Goal: Check status: Check status

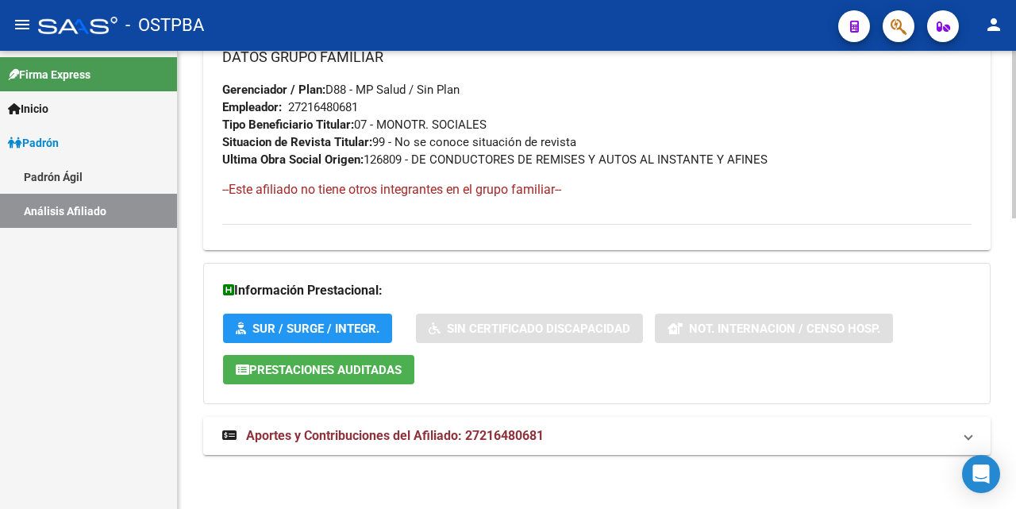
scroll to position [797, 0]
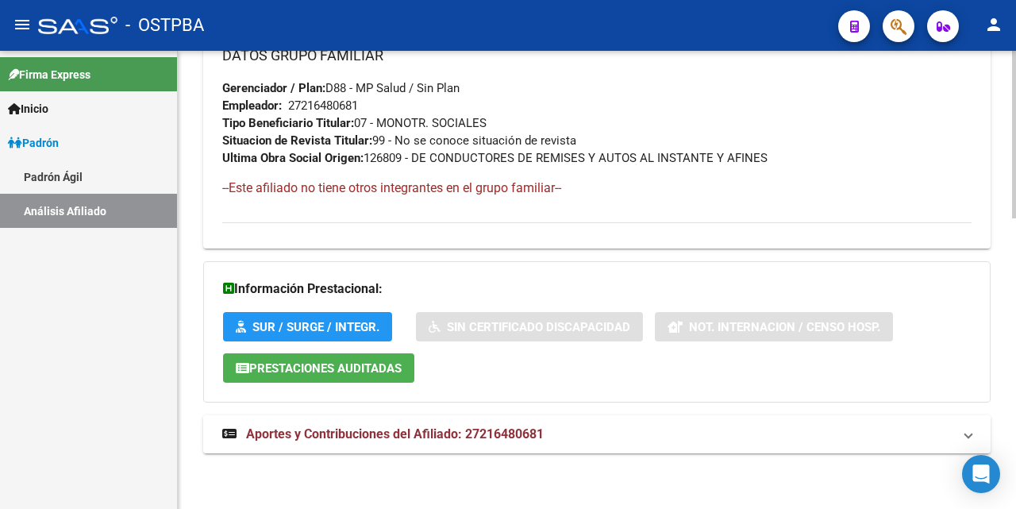
click at [423, 435] on span "Aportes y Contribuciones del Afiliado: 27216480681" at bounding box center [395, 433] width 298 height 15
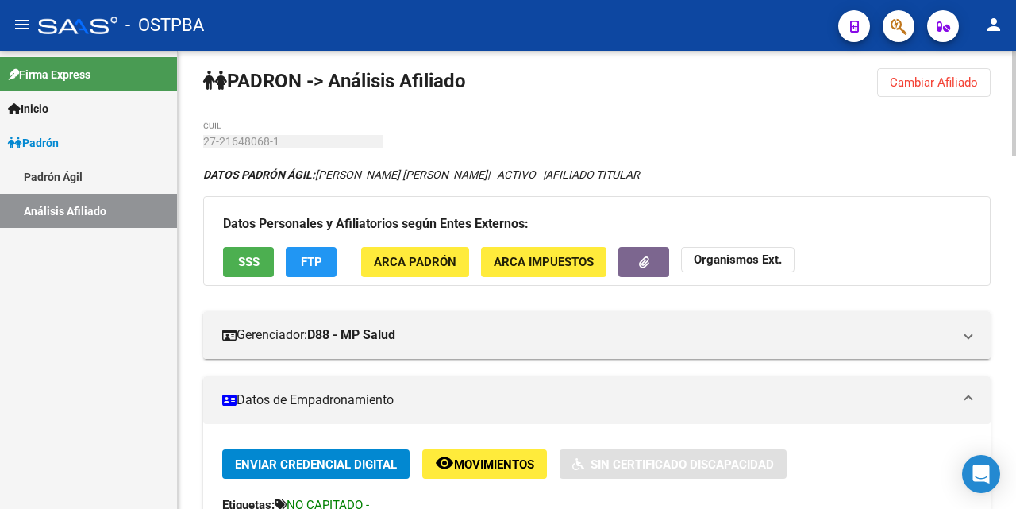
scroll to position [0, 0]
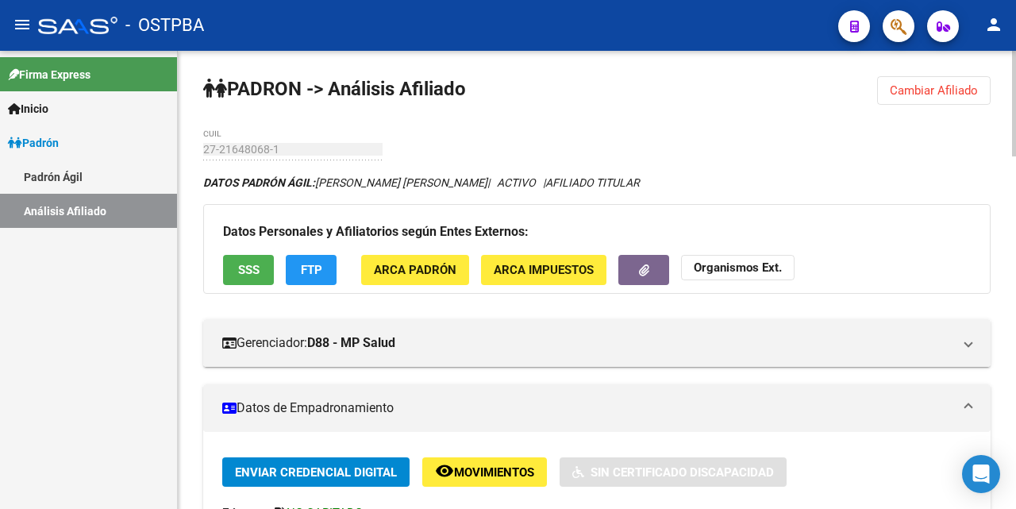
click at [901, 95] on span "Cambiar Afiliado" at bounding box center [934, 90] width 88 height 14
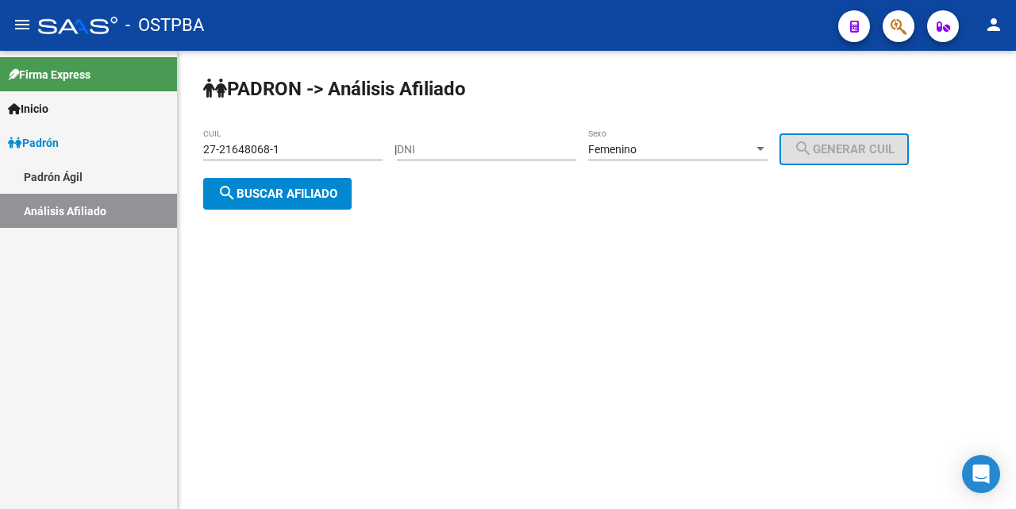
click at [362, 143] on input "27-21648068-1" at bounding box center [292, 150] width 179 height 14
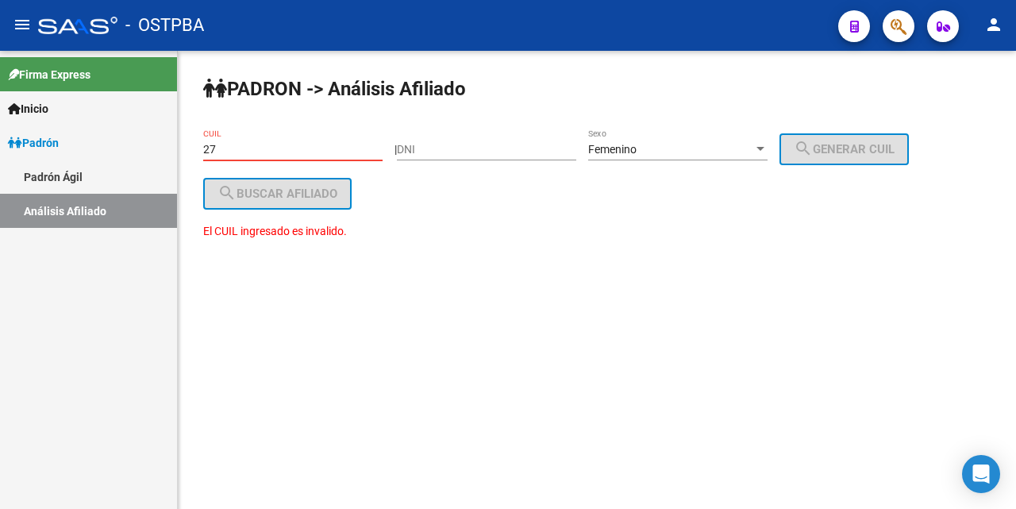
type input "2"
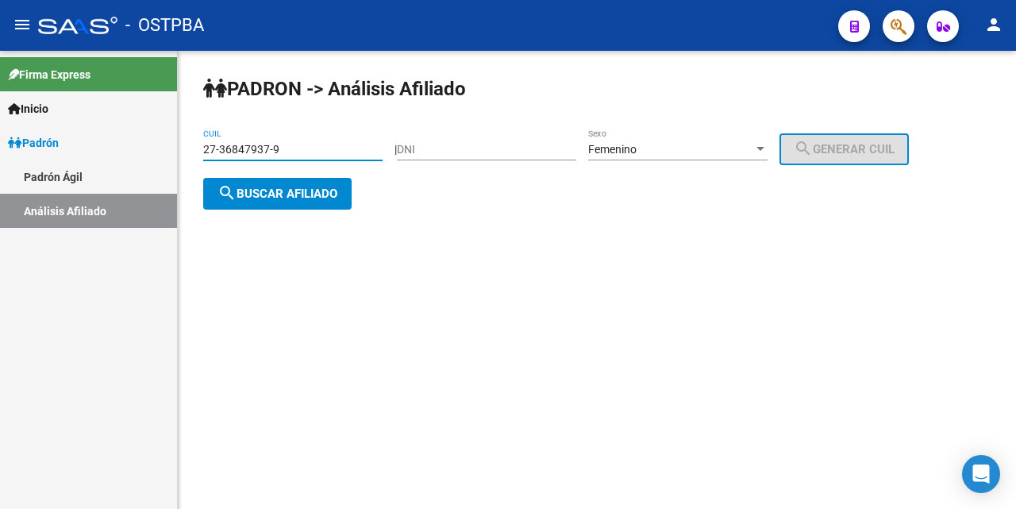
type input "27-36847937-9"
click at [297, 188] on span "search Buscar afiliado" at bounding box center [278, 194] width 120 height 14
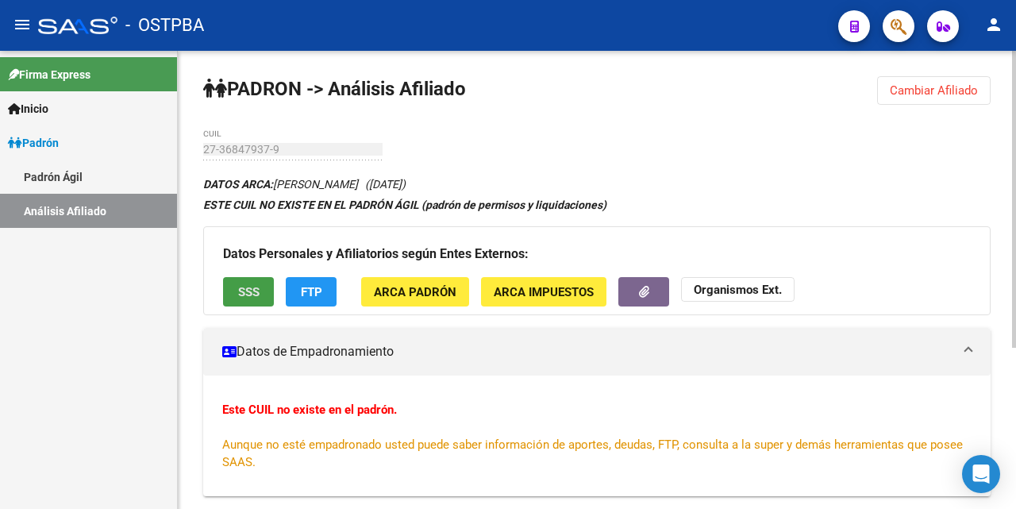
click at [247, 294] on span "SSS" at bounding box center [248, 292] width 21 height 14
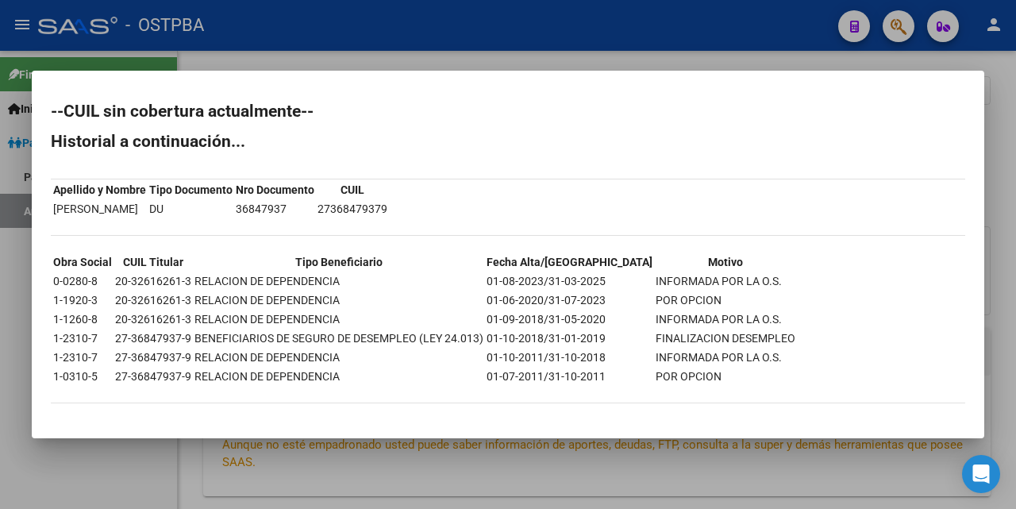
click at [562, 63] on div at bounding box center [508, 254] width 1016 height 509
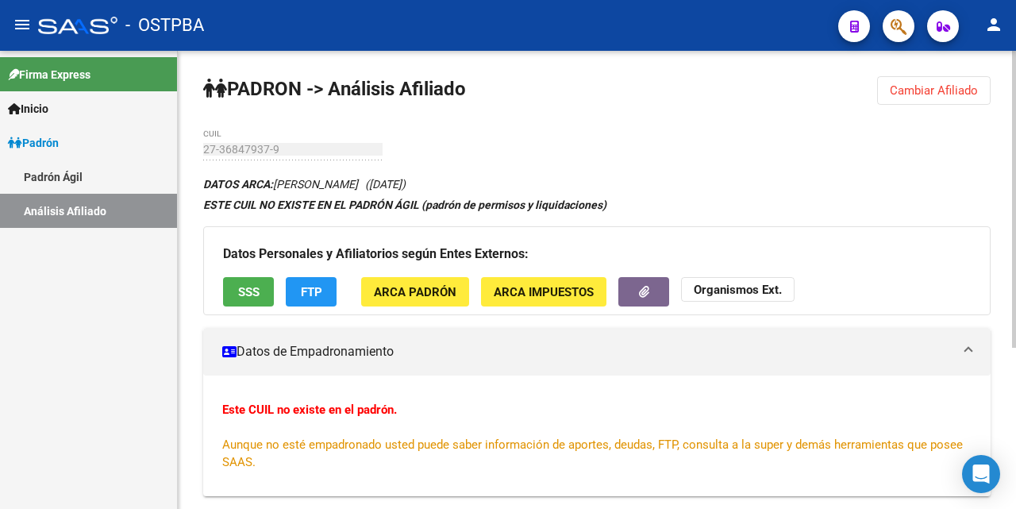
click at [308, 290] on span "FTP" at bounding box center [311, 292] width 21 height 14
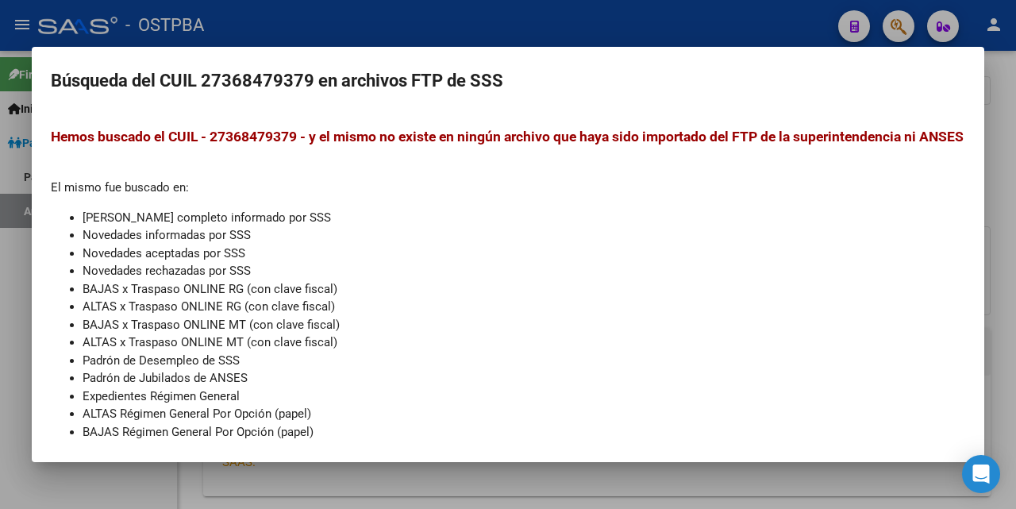
click at [564, 34] on div at bounding box center [508, 254] width 1016 height 509
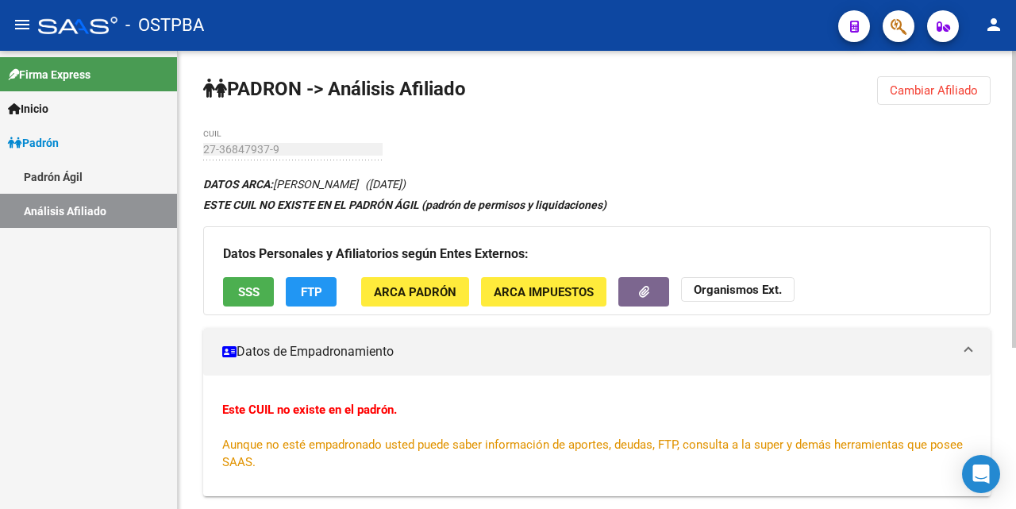
click at [451, 295] on span "ARCA Padrón" at bounding box center [415, 292] width 83 height 14
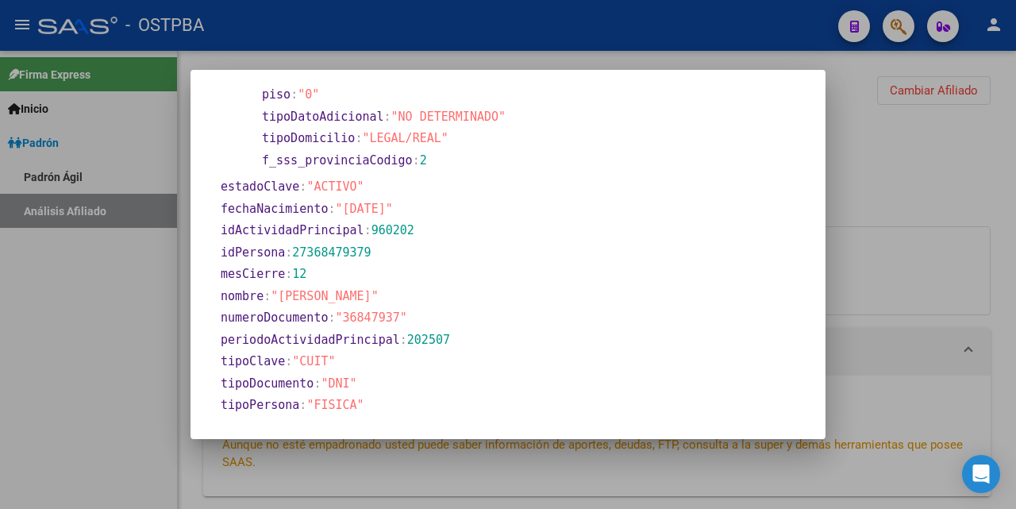
scroll to position [529, 0]
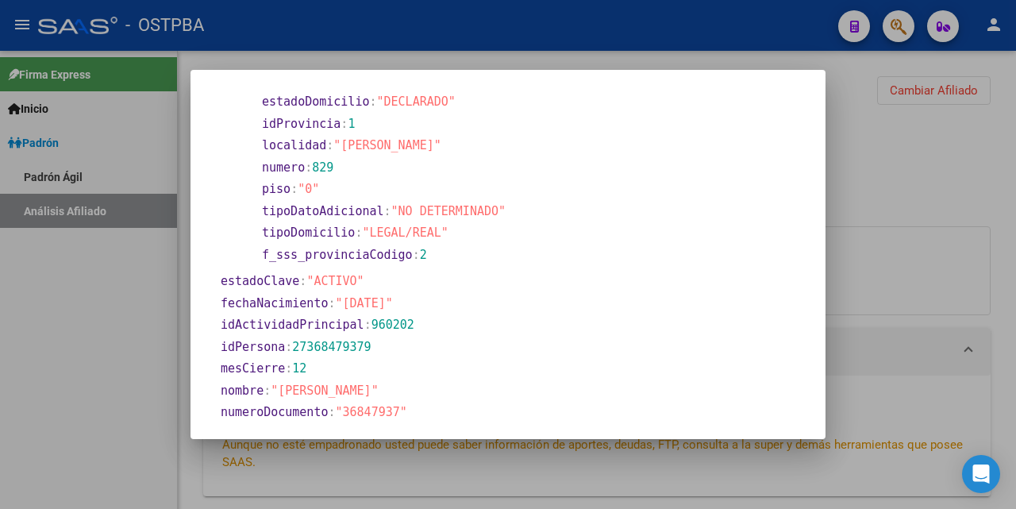
click at [532, 64] on div at bounding box center [508, 254] width 1016 height 509
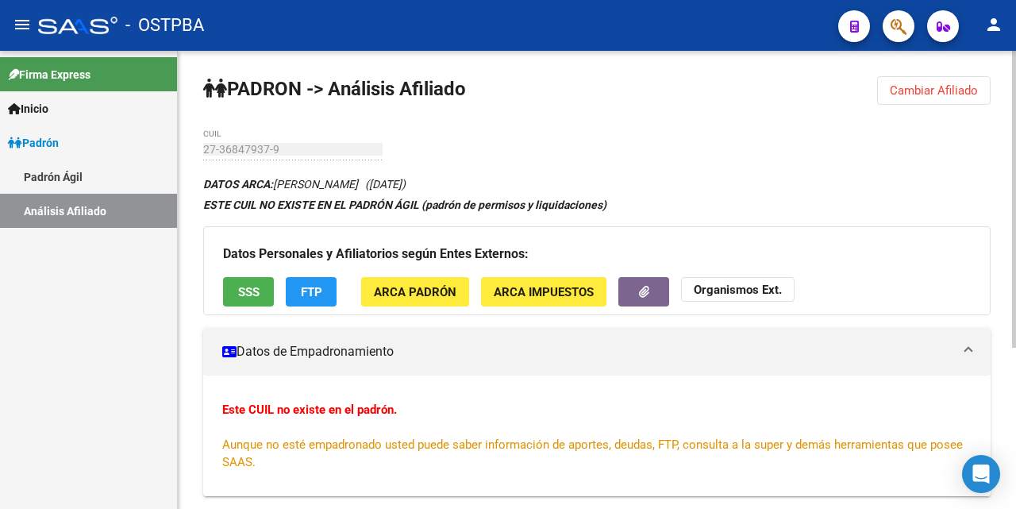
click at [549, 293] on span "ARCA Impuestos" at bounding box center [544, 292] width 100 height 14
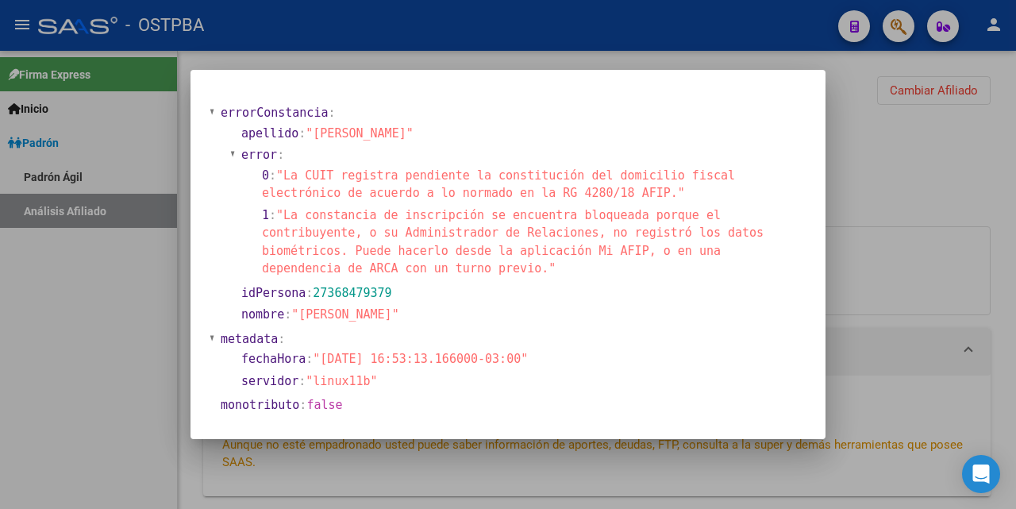
click at [520, 62] on div at bounding box center [508, 254] width 1016 height 509
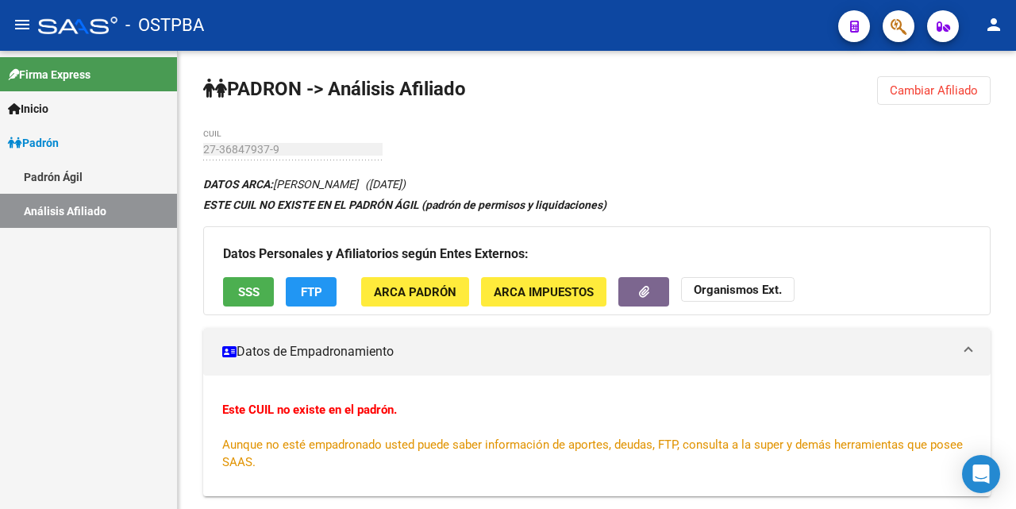
click at [589, 35] on div "- OSTPBA" at bounding box center [432, 25] width 788 height 35
click at [253, 289] on span "SSS" at bounding box center [248, 292] width 21 height 14
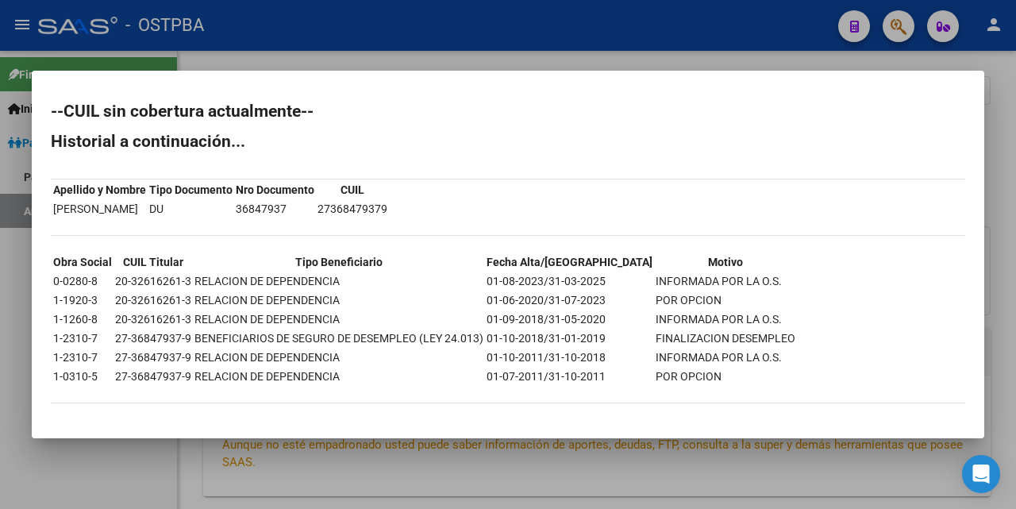
click at [547, 64] on div at bounding box center [508, 254] width 1016 height 509
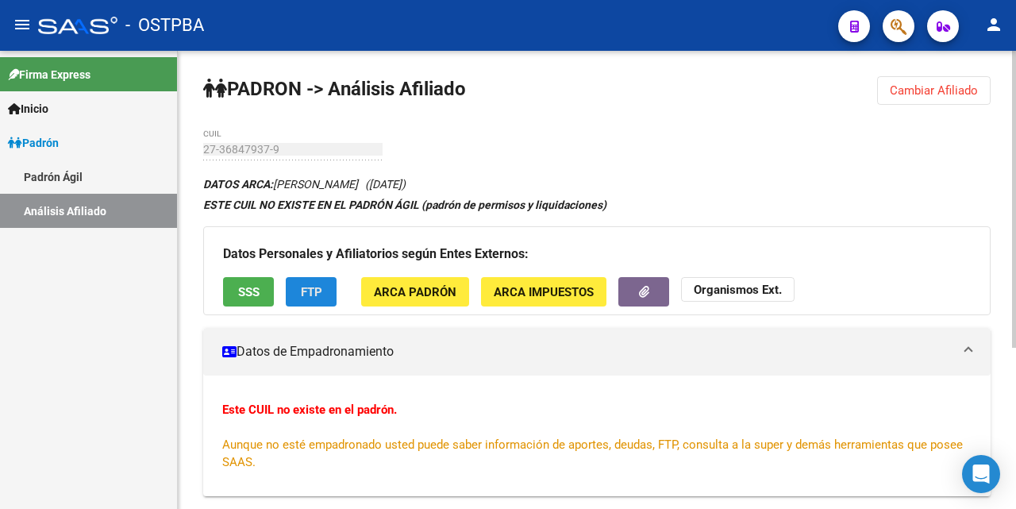
click at [313, 288] on span "FTP" at bounding box center [311, 292] width 21 height 14
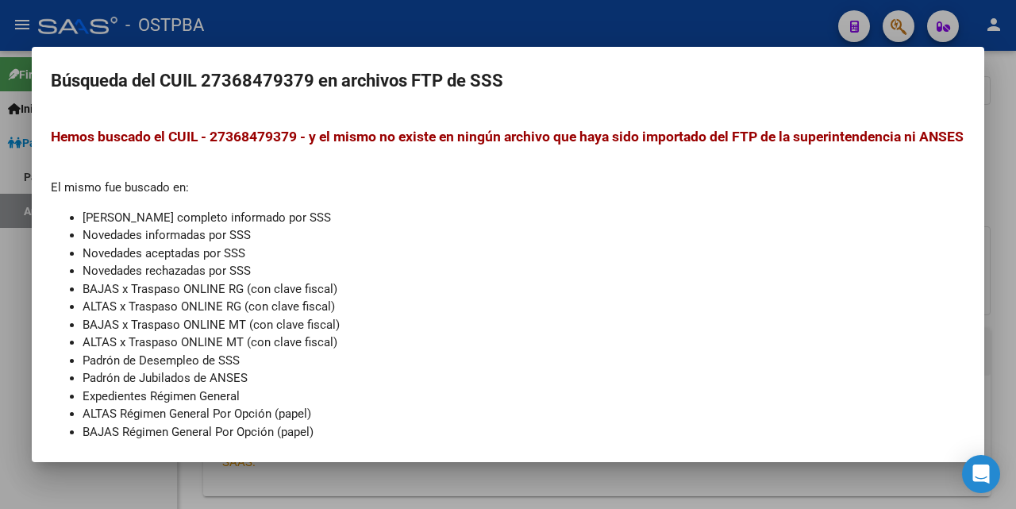
click at [536, 15] on div at bounding box center [508, 254] width 1016 height 509
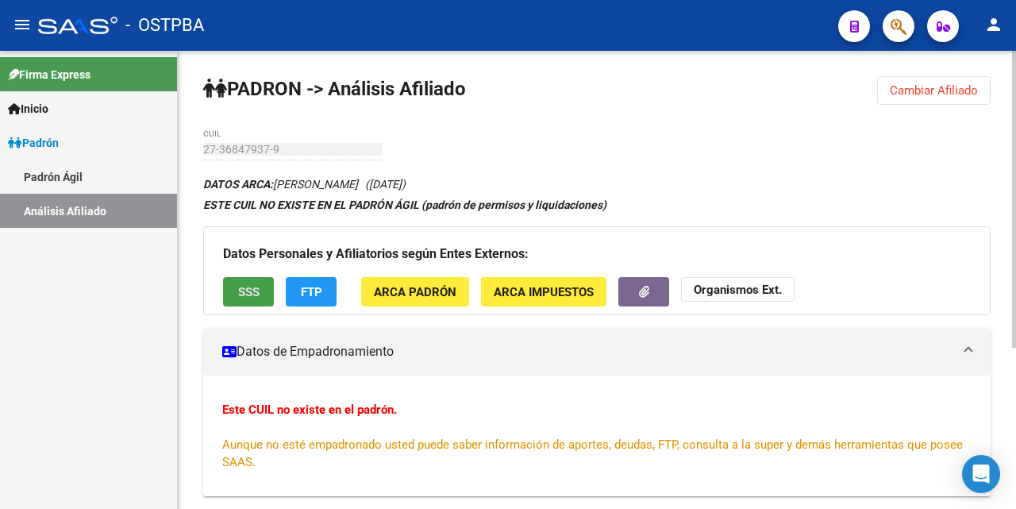
click at [241, 293] on span "SSS" at bounding box center [248, 292] width 21 height 14
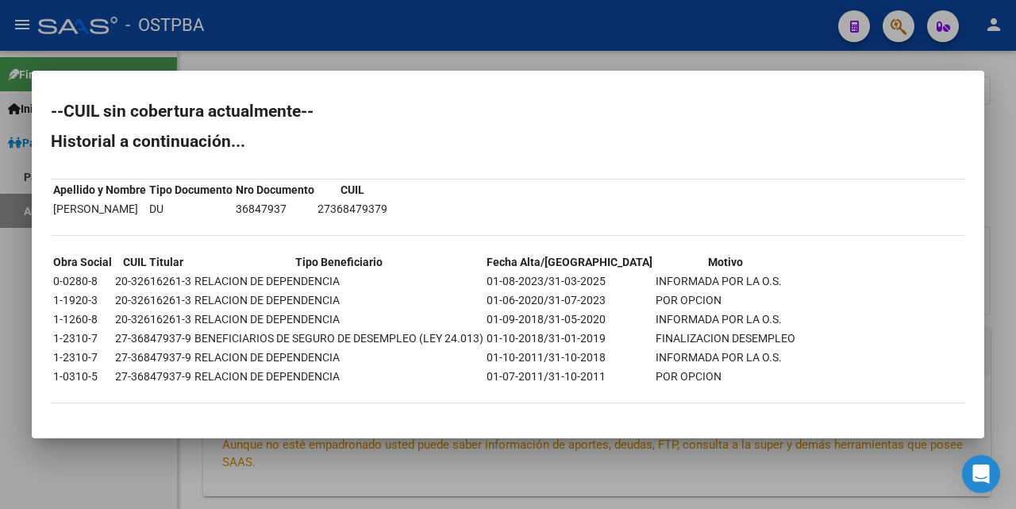
click at [528, 53] on div at bounding box center [508, 254] width 1016 height 509
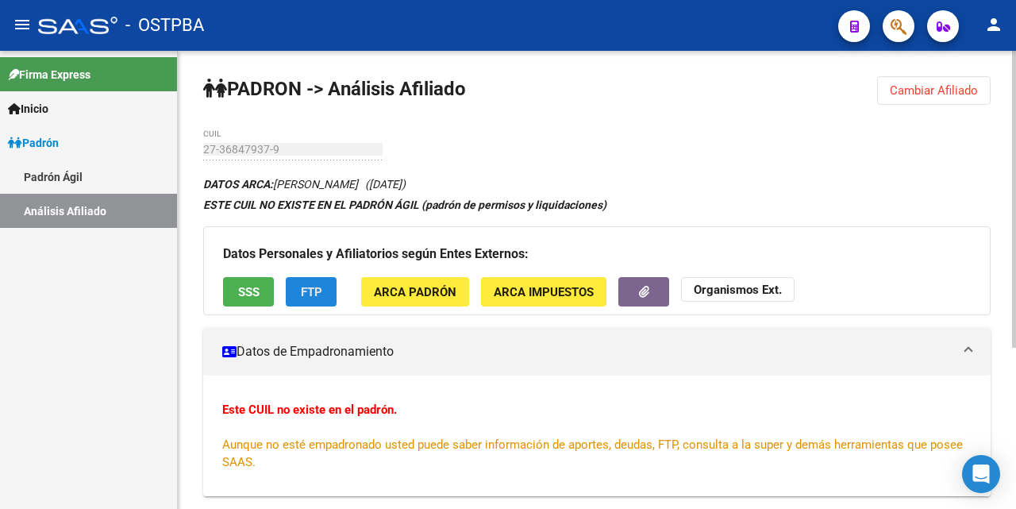
click at [318, 288] on span "FTP" at bounding box center [311, 292] width 21 height 14
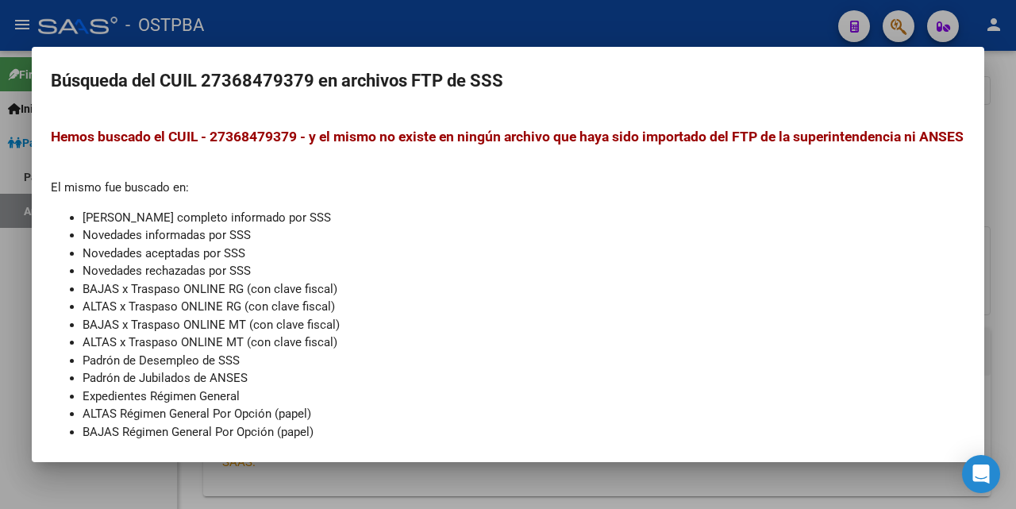
click at [542, 32] on div at bounding box center [508, 254] width 1016 height 509
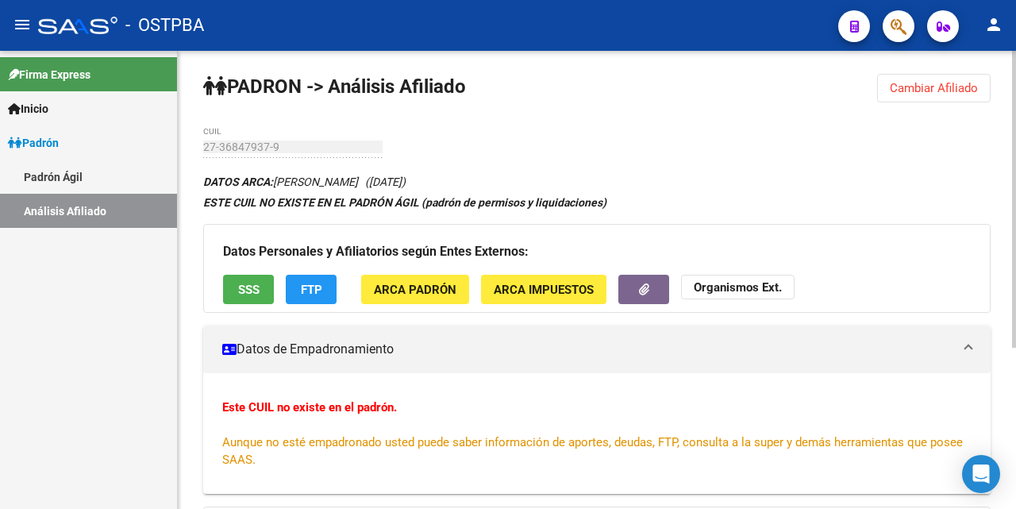
scroll to position [0, 0]
